Goal: Task Accomplishment & Management: Use online tool/utility

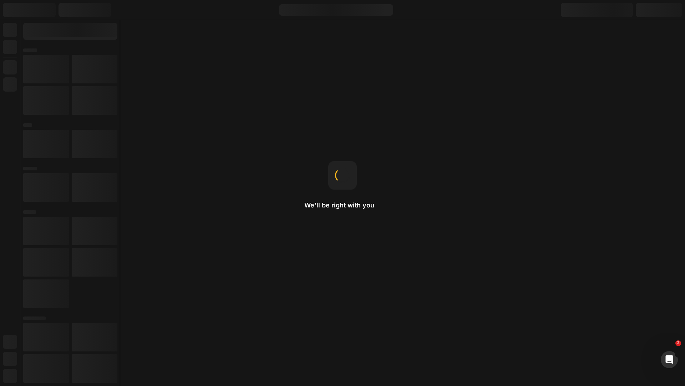
drag, startPoint x: 386, startPoint y: 97, endPoint x: 331, endPoint y: 143, distance: 71.5
click at [387, 97] on div "We'll be right with you Text Styles Global styles help maintain consistent styl…" at bounding box center [342, 193] width 685 height 386
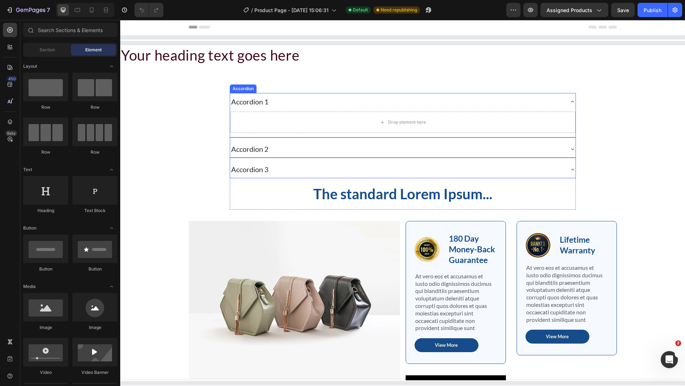
select select "579470447213675429"
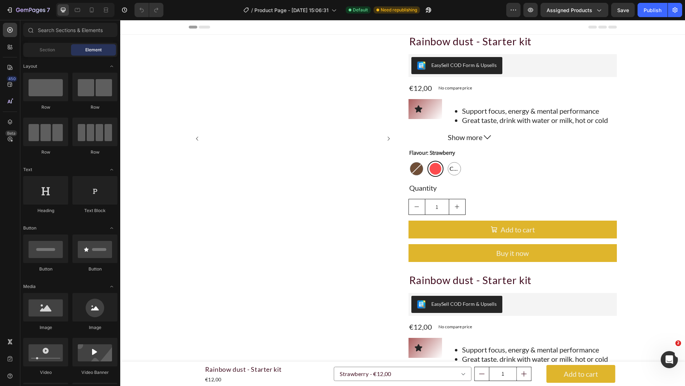
radio input "false"
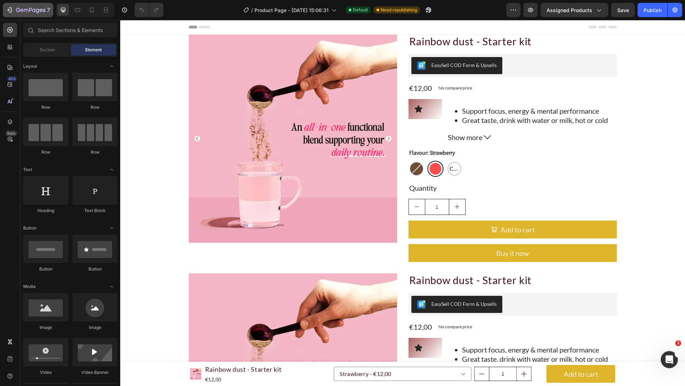
click at [12, 5] on button "7" at bounding box center [28, 10] width 50 height 14
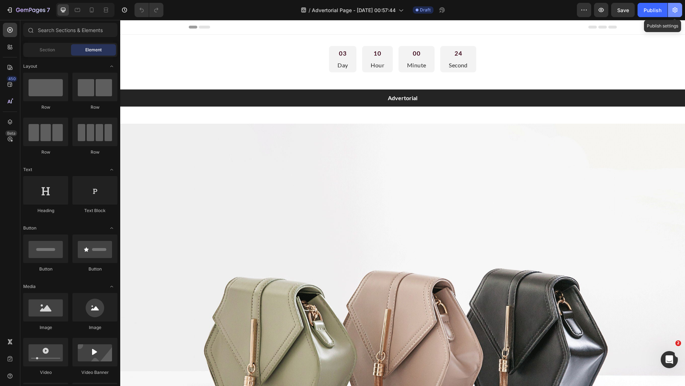
click at [670, 12] on button "button" at bounding box center [675, 10] width 14 height 14
click at [675, 11] on icon "button" at bounding box center [675, 9] width 7 height 7
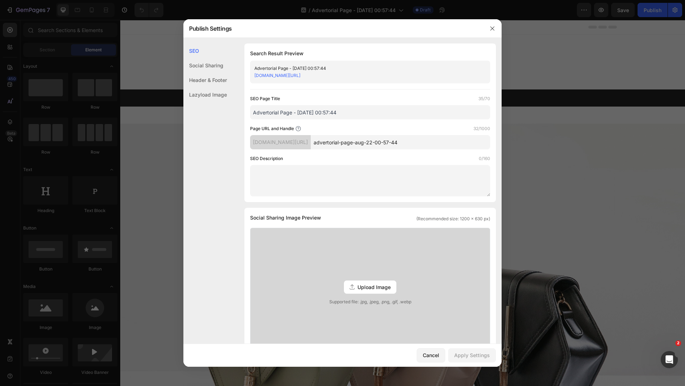
click at [41, 30] on div at bounding box center [342, 193] width 685 height 386
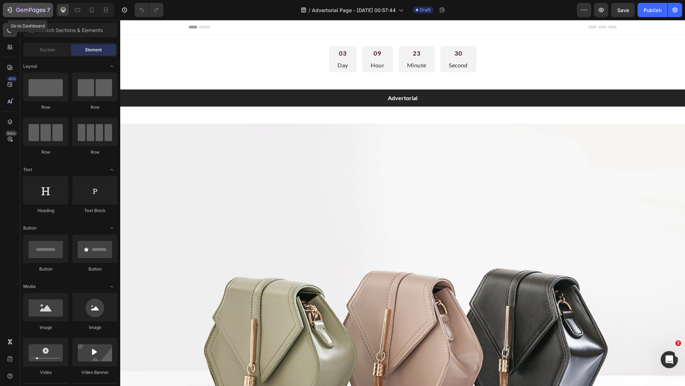
click at [18, 3] on button "7" at bounding box center [28, 10] width 50 height 14
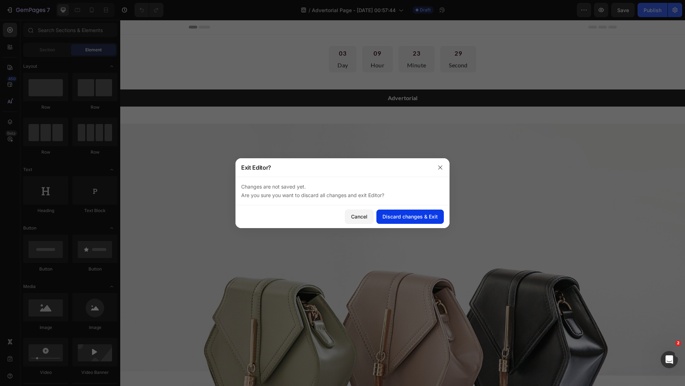
click at [422, 215] on div "Discard changes & Exit" at bounding box center [410, 216] width 55 height 7
